Goal: Book appointment/travel/reservation

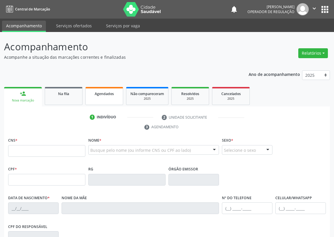
click at [98, 91] on span "Agendados" at bounding box center [104, 93] width 19 height 5
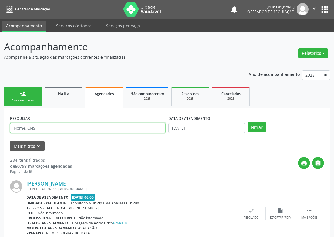
click at [35, 129] on input "text" at bounding box center [87, 128] width 155 height 10
type input "SONIA MARIA GOMES MONTEIRO"
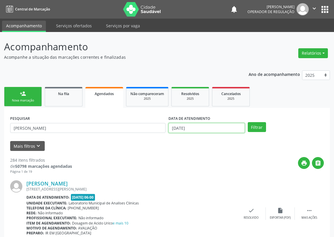
click at [183, 128] on input "2[DATE]" at bounding box center [206, 128] width 76 height 10
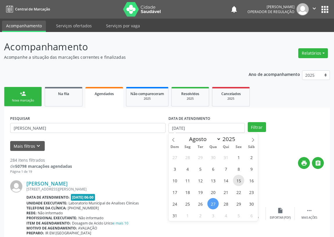
click at [238, 179] on span "15" at bounding box center [238, 180] width 11 height 11
type input "15/08/2025"
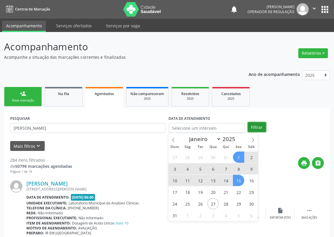
click at [252, 124] on button "Filtrar" at bounding box center [257, 127] width 18 height 10
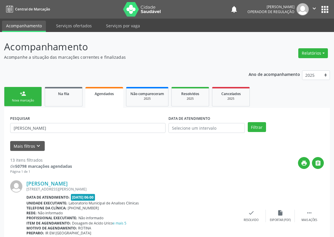
click at [12, 99] on div "Nova marcação" at bounding box center [22, 100] width 29 height 4
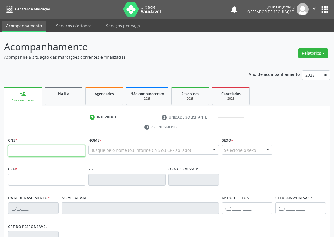
click at [12, 147] on input "text" at bounding box center [46, 151] width 77 height 12
click at [14, 151] on input "text" at bounding box center [46, 151] width 77 height 12
type input "704 6016 3601 8426"
type input "112.168.584-62"
type input "20/04/1992"
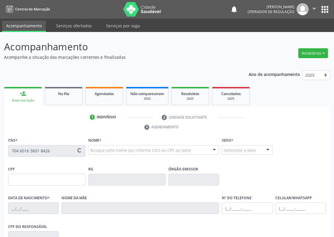
type input "Maria Cida de Assis Silva"
type input "(83) 99351-6260"
type input "S/N"
click at [12, 150] on input "text" at bounding box center [46, 151] width 77 height 12
type input "704 2057 1203 1987"
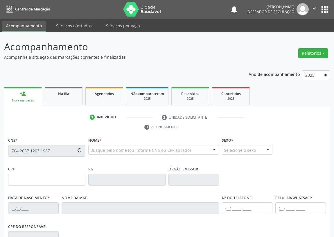
type input "063.389.614-40"
type input "[DATE]"
type input "Josirene de [PERSON_NAME]"
type input "[PHONE_NUMBER]"
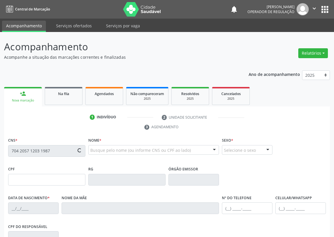
type input "S/N"
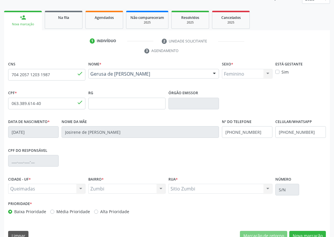
scroll to position [87, 0]
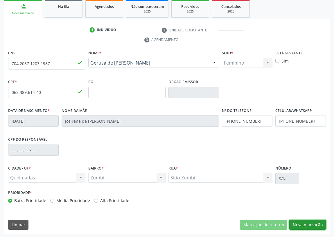
drag, startPoint x: 317, startPoint y: 223, endPoint x: 144, endPoint y: 200, distance: 173.7
click at [306, 224] on button "Nova marcação" at bounding box center [307, 225] width 37 height 10
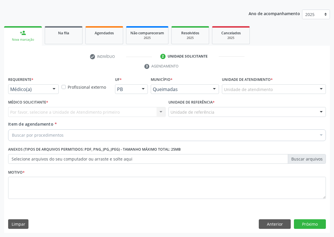
scroll to position [60, 0]
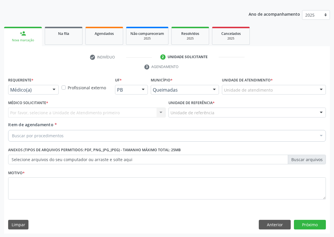
click at [56, 88] on div at bounding box center [54, 90] width 9 height 10
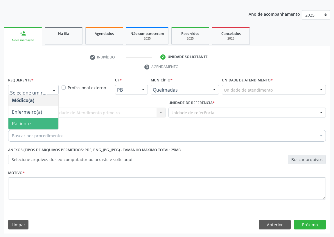
drag, startPoint x: 48, startPoint y: 122, endPoint x: 125, endPoint y: 120, distance: 77.3
click at [51, 121] on span "Paciente" at bounding box center [33, 124] width 50 height 12
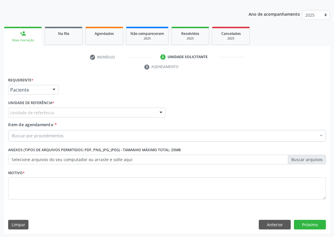
drag, startPoint x: 159, startPoint y: 106, endPoint x: 156, endPoint y: 109, distance: 3.9
click at [158, 107] on div "Unidade de referência * Unidade de referência UBSF Ligeiro II UBSF Saulo Leal […" at bounding box center [86, 107] width 157 height 19
click at [157, 111] on div at bounding box center [161, 113] width 9 height 10
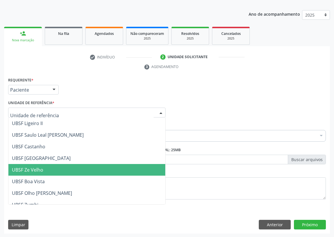
click at [41, 169] on span "UBSF Ze Velho" at bounding box center [27, 169] width 31 height 6
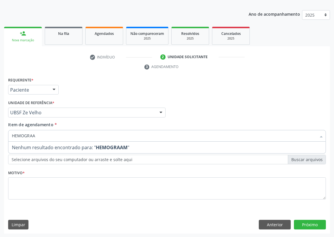
type input "HEMOGRA"
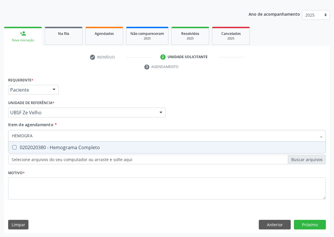
drag, startPoint x: 15, startPoint y: 145, endPoint x: 18, endPoint y: 189, distance: 44.2
click at [15, 145] on Completo at bounding box center [14, 147] width 4 height 4
click at [12, 145] on Completo "checkbox" at bounding box center [10, 147] width 4 height 4
checkbox Completo "true"
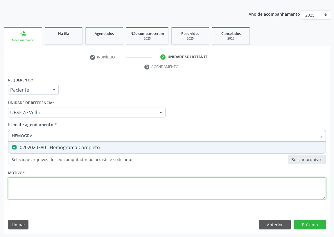
click at [37, 183] on div "Requerente * Paciente Médico(a) Enfermeiro(a) Paciente Nenhum resultado encontr…" at bounding box center [167, 142] width 318 height 132
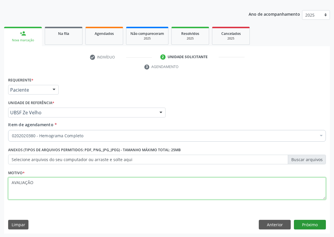
type textarea "AVALIAÇÃO"
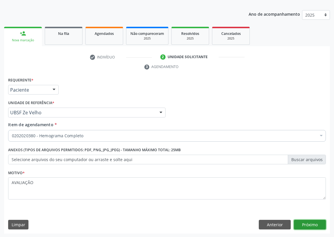
drag, startPoint x: 308, startPoint y: 222, endPoint x: 18, endPoint y: 154, distance: 298.0
click at [279, 222] on div "Anterior Próximo" at bounding box center [292, 225] width 67 height 10
click at [309, 224] on button "Próximo" at bounding box center [310, 225] width 32 height 10
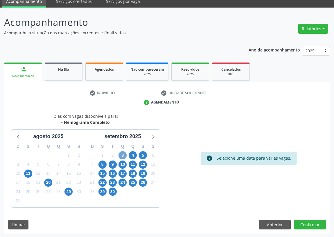
click at [123, 155] on span "3" at bounding box center [122, 155] width 8 height 8
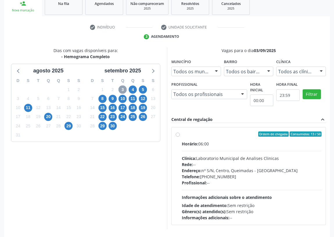
scroll to position [104, 0]
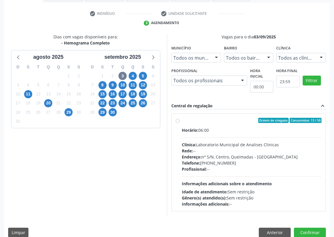
click at [182, 121] on label "Ordem de chegada Consumidos: 13 / 50 Horário: 06:00 Clínica: Laboratorio Munici…" at bounding box center [252, 162] width 140 height 89
click at [178, 121] on input "Ordem de chegada Consumidos: 13 / 50 Horário: 06:00 Clínica: Laboratorio Munici…" at bounding box center [178, 120] width 4 height 5
radio input "true"
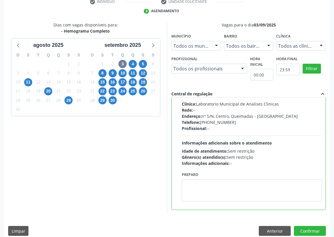
scroll to position [122, 0]
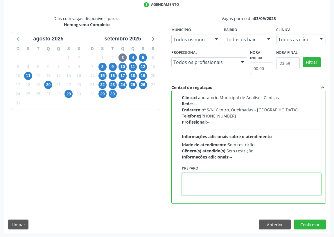
drag, startPoint x: 210, startPoint y: 183, endPoint x: 208, endPoint y: 182, distance: 3.1
click at [210, 183] on textarea at bounding box center [252, 184] width 140 height 22
type textarea "IE WM JWJUM"
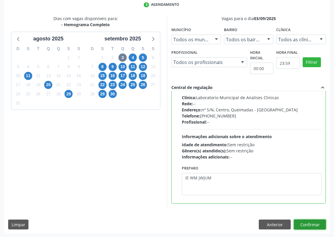
drag, startPoint x: 311, startPoint y: 222, endPoint x: 184, endPoint y: 217, distance: 127.3
click at [308, 220] on button "Confirmar" at bounding box center [310, 224] width 32 height 10
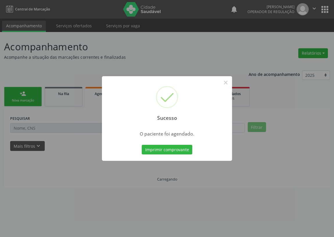
scroll to position [0, 0]
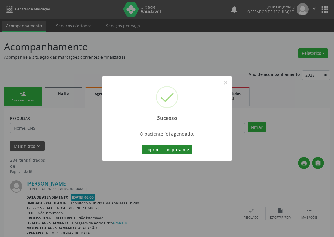
click at [176, 148] on button "Imprimir comprovante" at bounding box center [167, 150] width 51 height 10
